Goal: Information Seeking & Learning: Learn about a topic

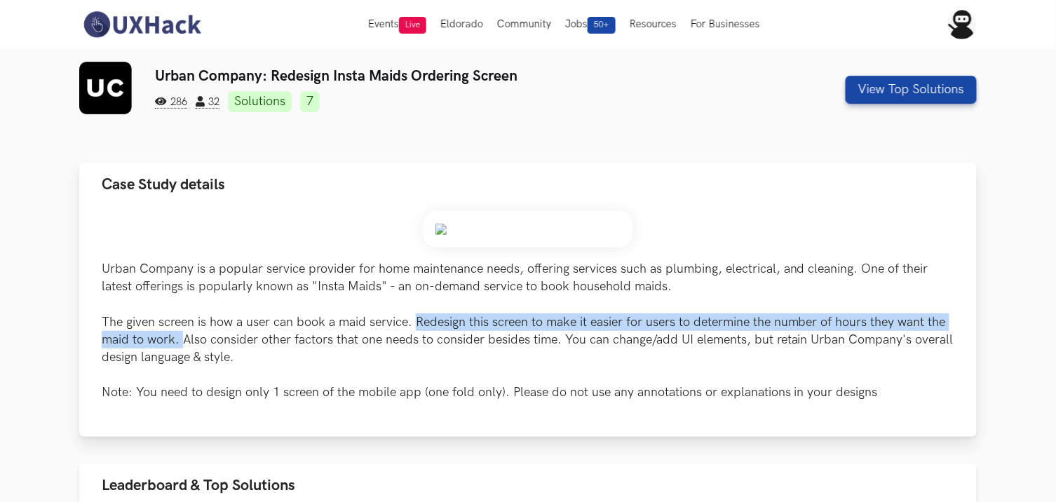
drag, startPoint x: 417, startPoint y: 318, endPoint x: 180, endPoint y: 339, distance: 238.0
click at [180, 339] on p "Urban Company is a popular service provider for home maintenance needs, offerin…" at bounding box center [528, 331] width 853 height 142
copy p "Redesign this screen to make it easier for users to determine the number of hou…"
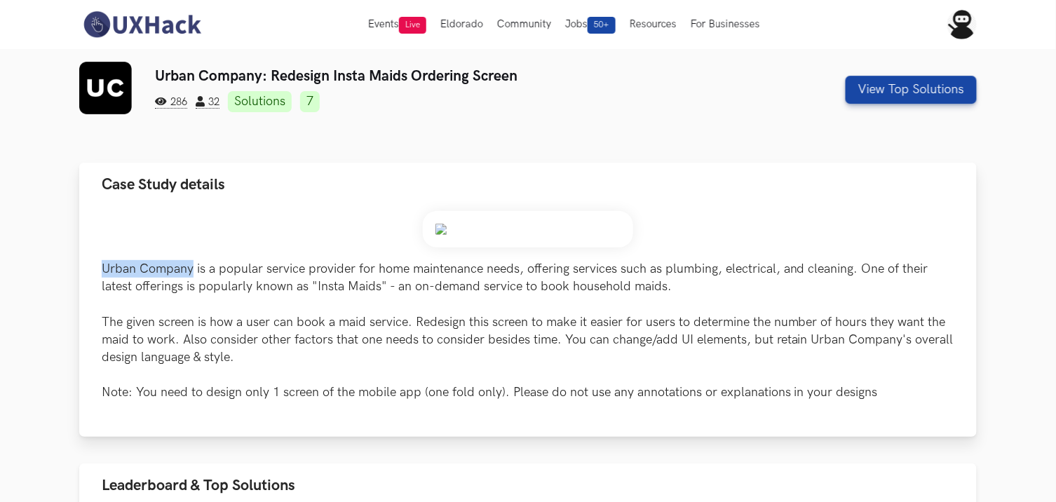
drag, startPoint x: 99, startPoint y: 263, endPoint x: 191, endPoint y: 272, distance: 93.0
click at [191, 272] on div "Urban Company is a popular service provider for home maintenance needs, offerin…" at bounding box center [527, 322] width 897 height 230
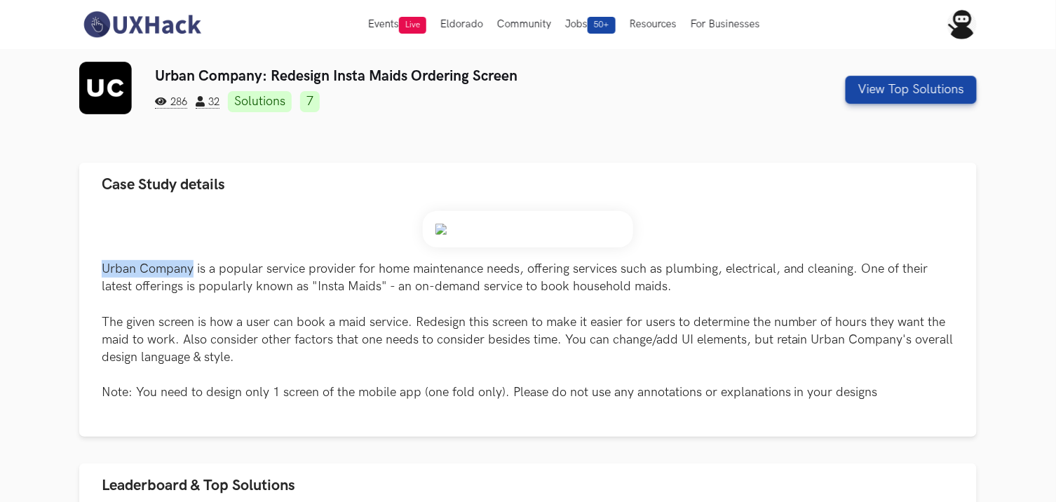
copy p "Urban Company"
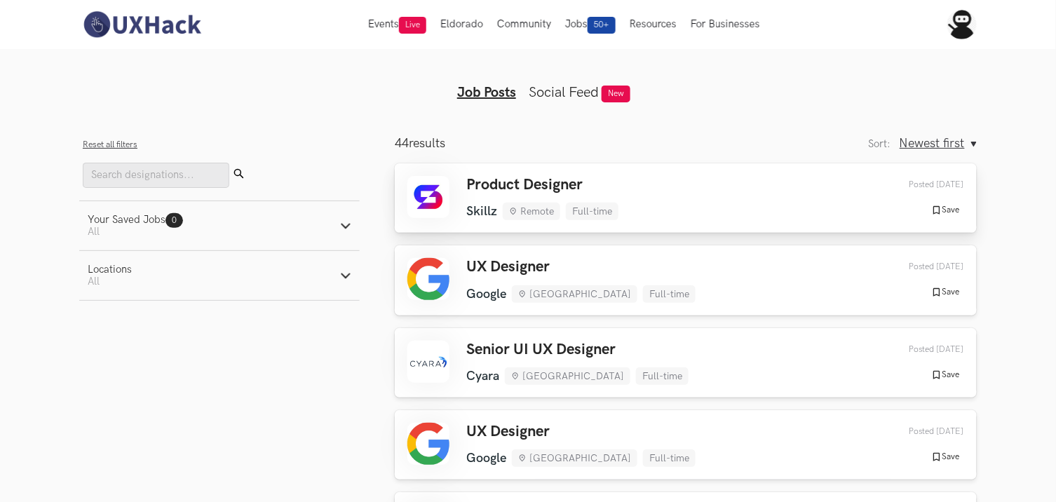
click at [661, 201] on div "Product Designer Skillz Remote Full-time Skillz Remote Full-time 1 day ago Post…" at bounding box center [685, 198] width 557 height 44
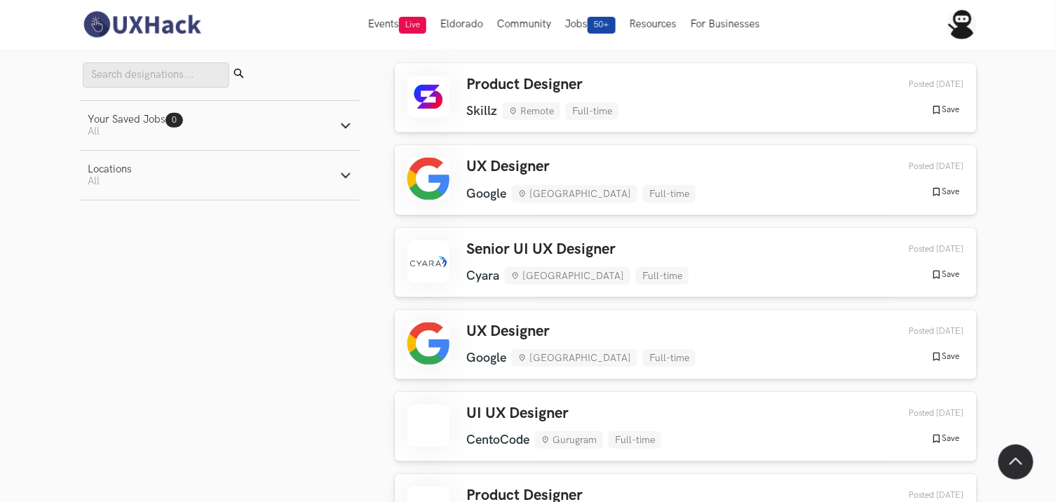
click at [608, 83] on h3 "Product Designer" at bounding box center [542, 85] width 152 height 18
